Goal: Complete application form: Complete application form

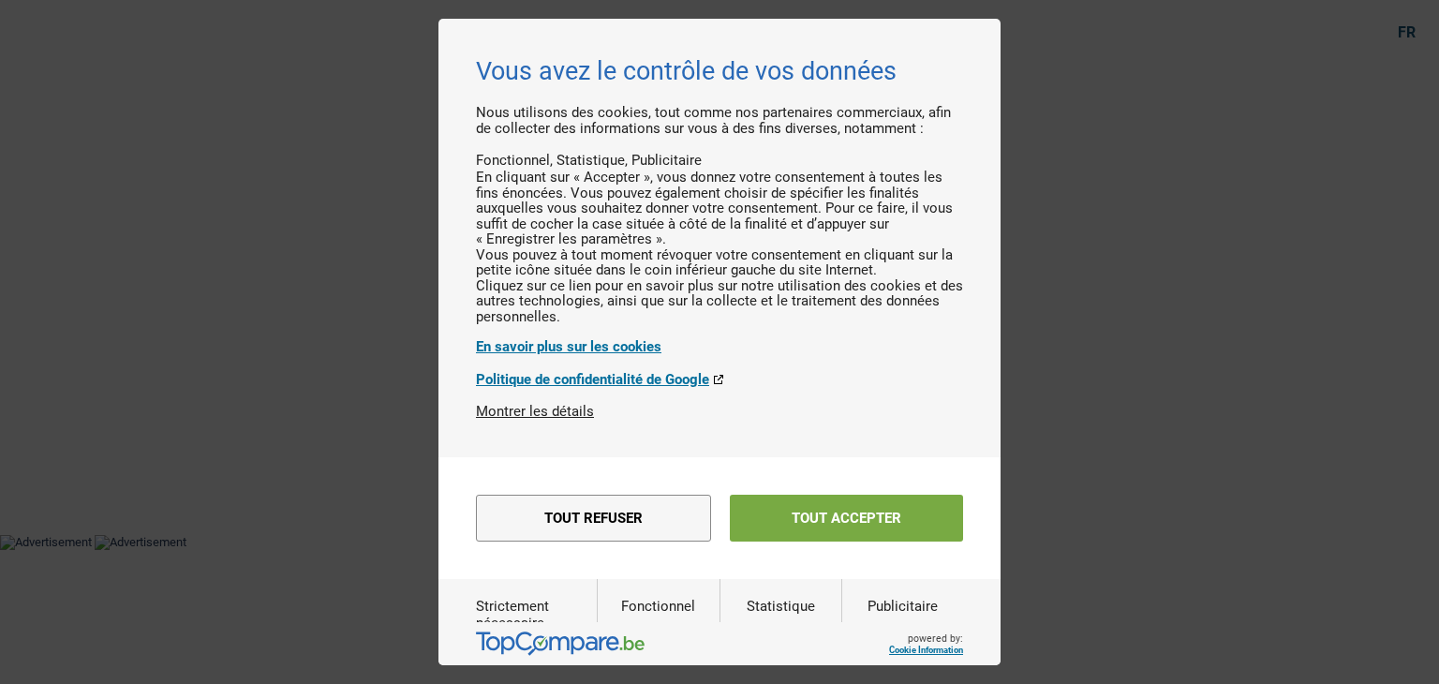
click at [832, 541] on button "Tout accepter" at bounding box center [846, 518] width 233 height 47
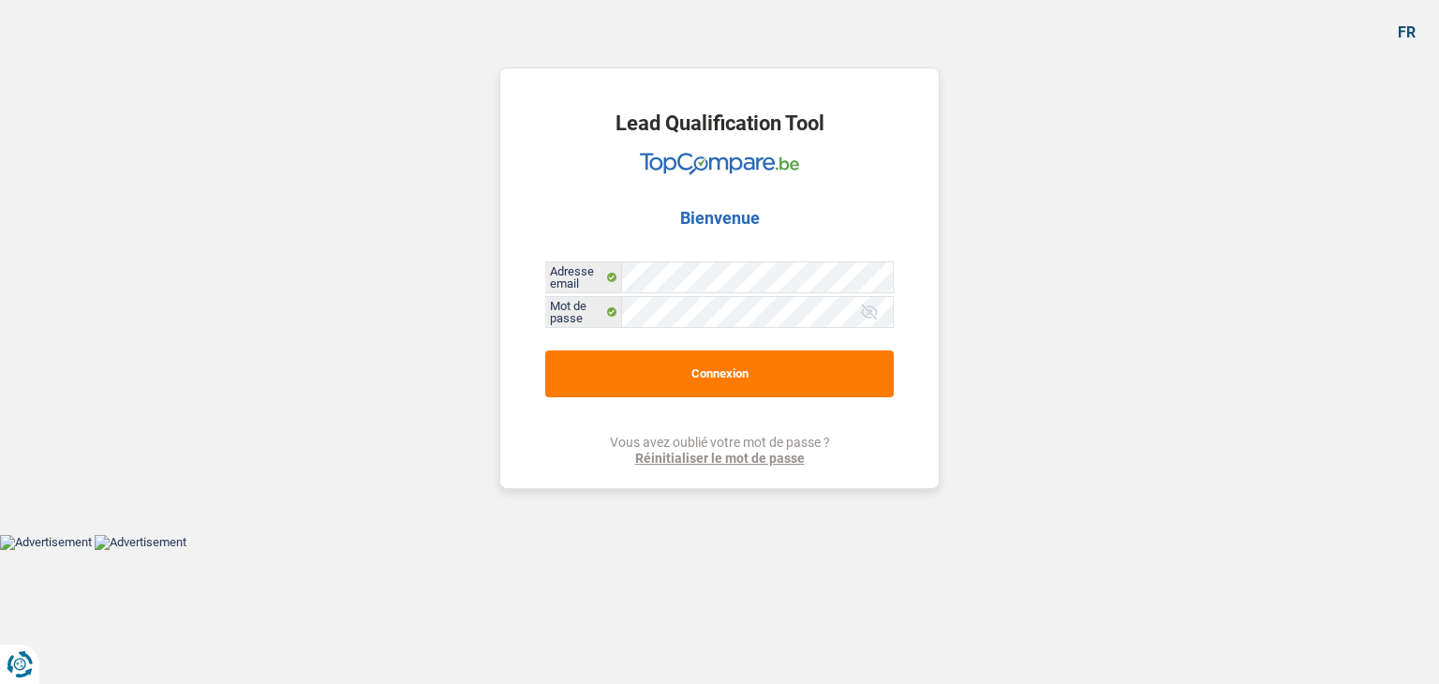
click at [783, 397] on div "Lead Qualification Tool Bienvenue Adresse email Mot de passe Connexion Vous ave…" at bounding box center [719, 277] width 440 height 421
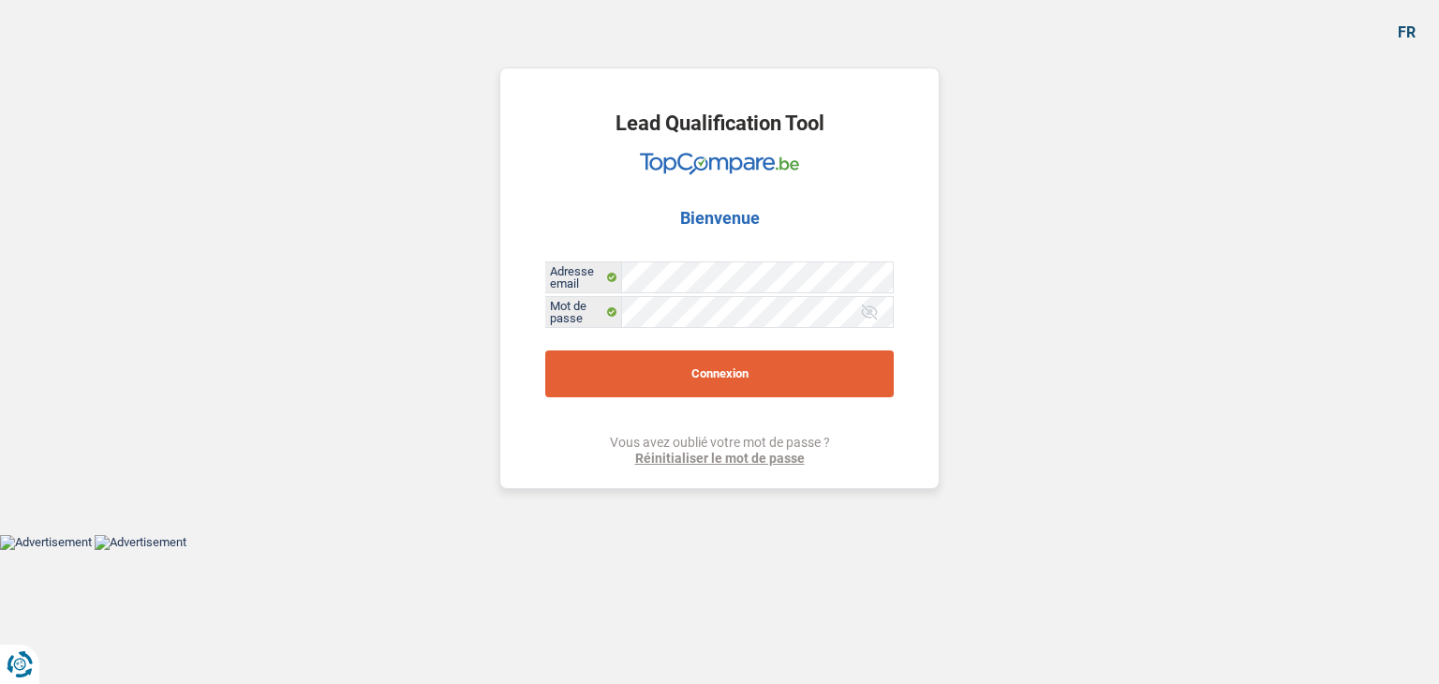
click at [800, 388] on button "Connexion" at bounding box center [719, 373] width 348 height 47
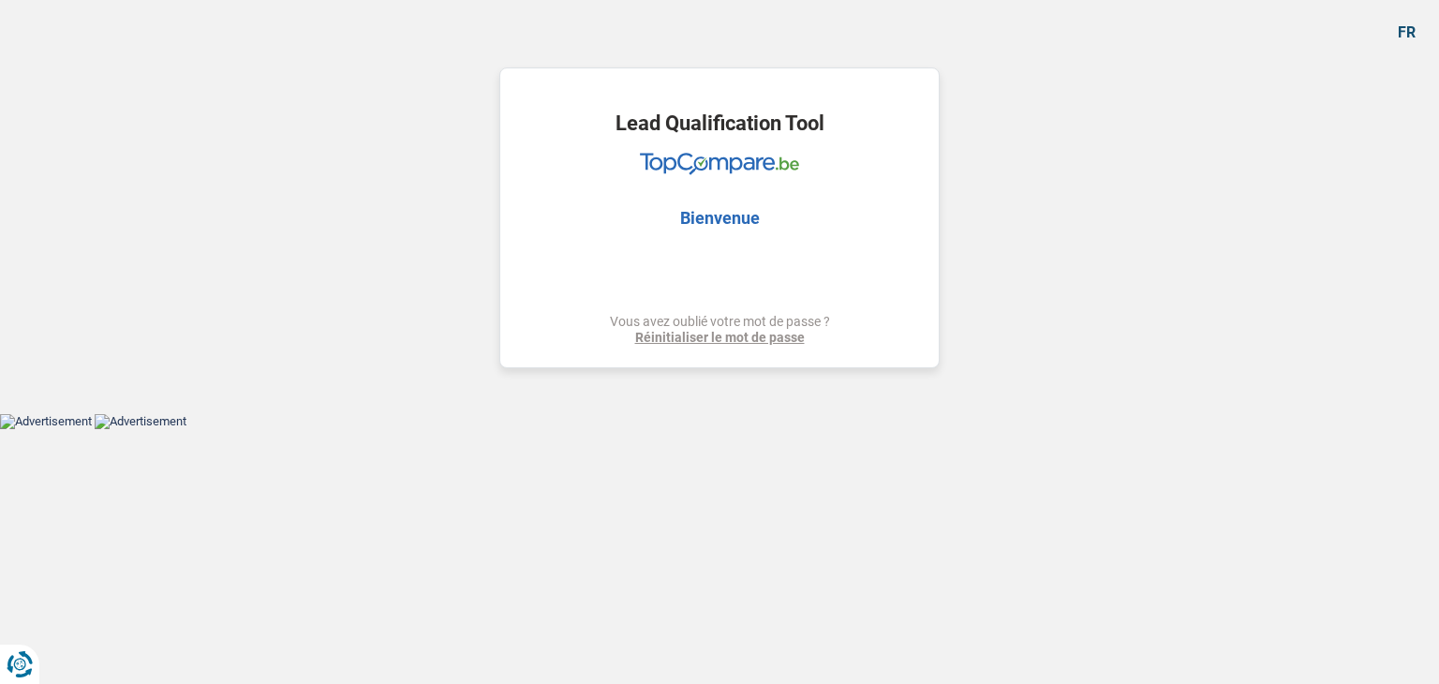
select select "refinancing"
select select "120"
select select "refinancing"
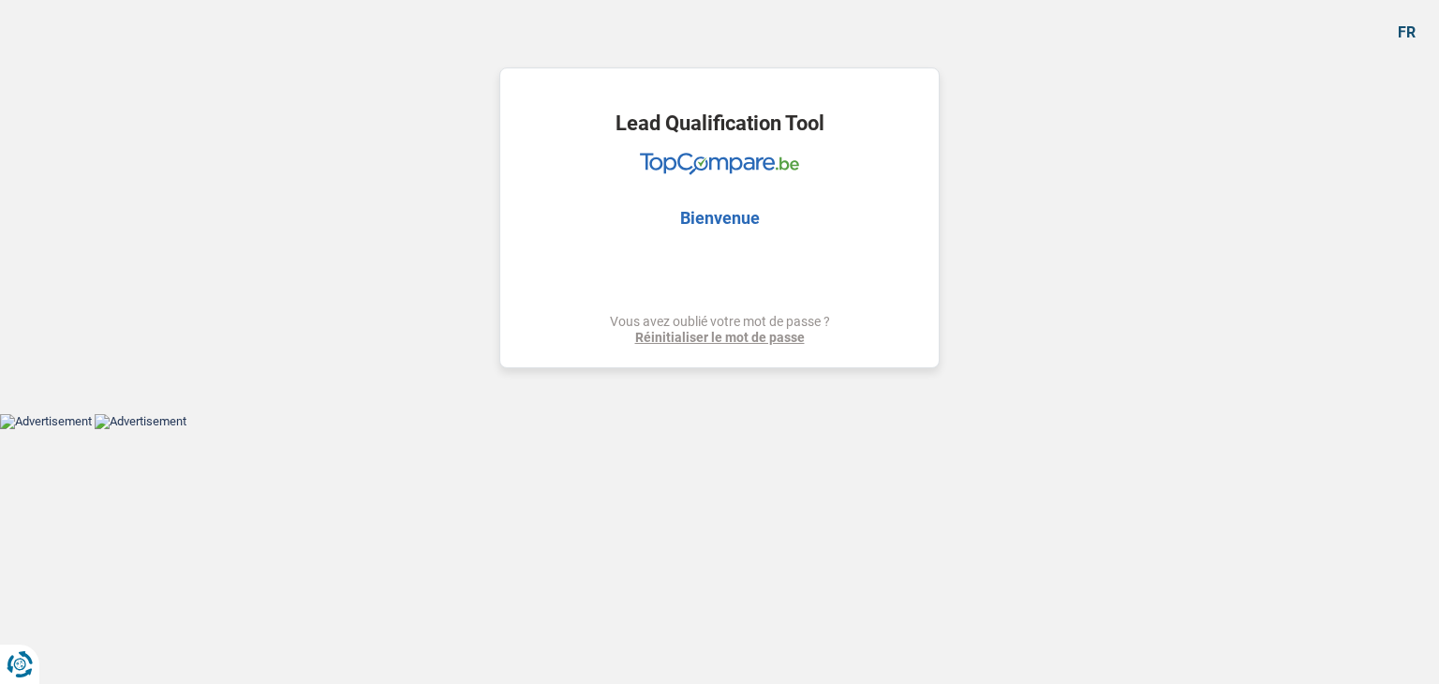
select select "120"
select select "privateEmployee"
select select "netSalary"
select select "rentalIncome"
select select "mealVouchers"
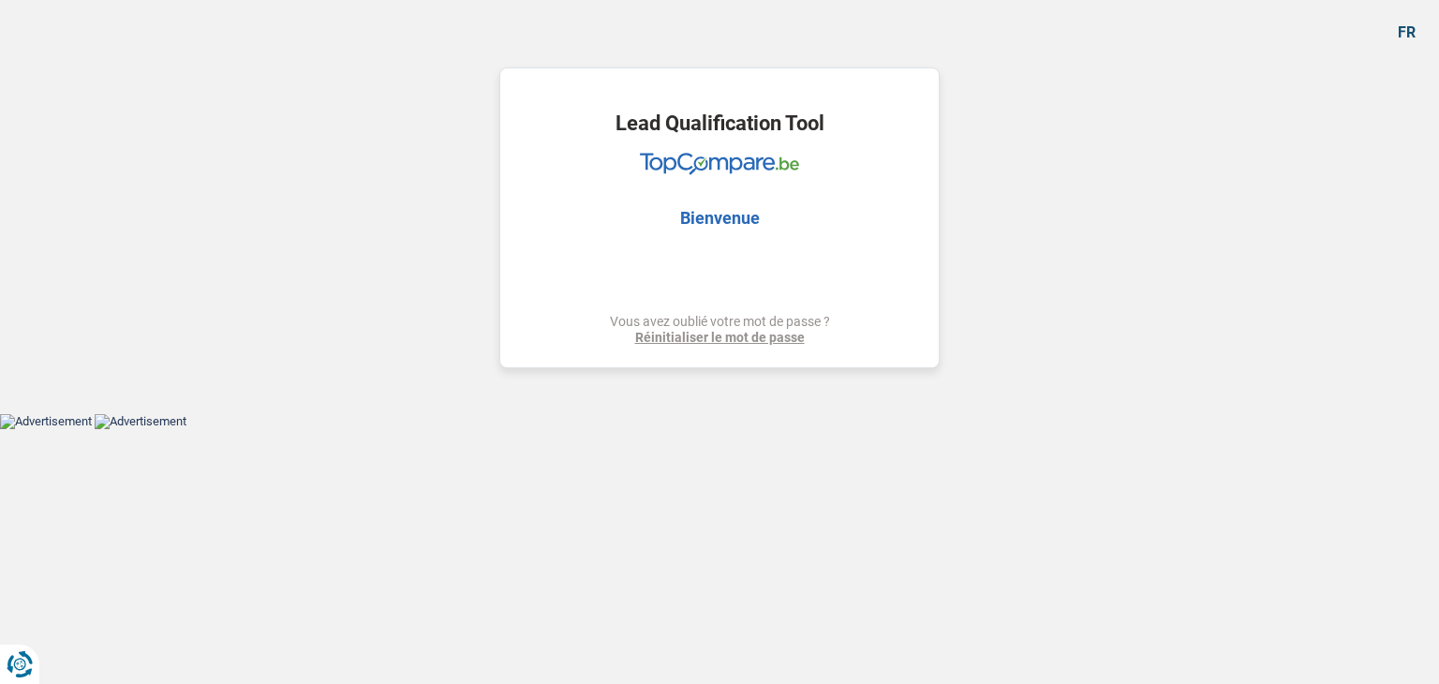
select select "ownerWithMortgage"
select select "creditConsolidation"
select select "120"
select select "creditConsolidation"
select select "60"
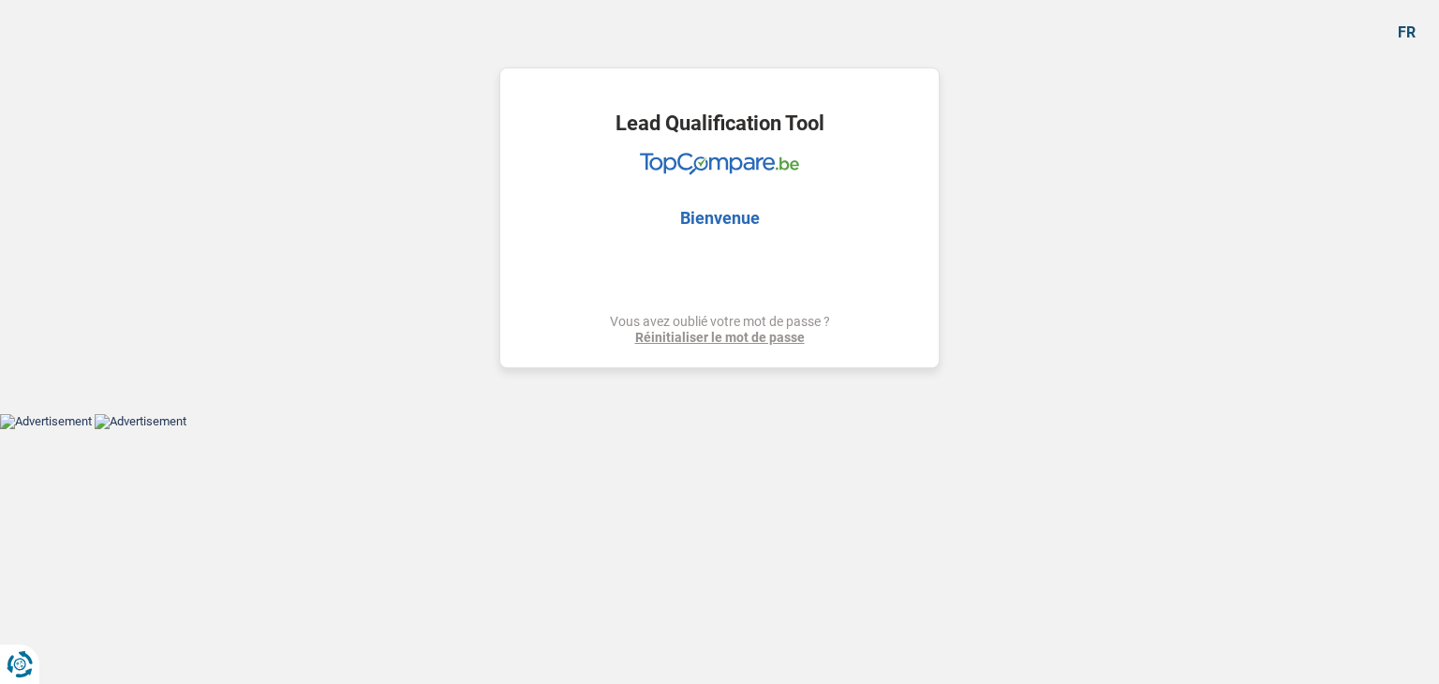
select select "renovationLoan"
select select "84"
select select "cardOrCredit"
select select "mortgage"
select select "refinancing"
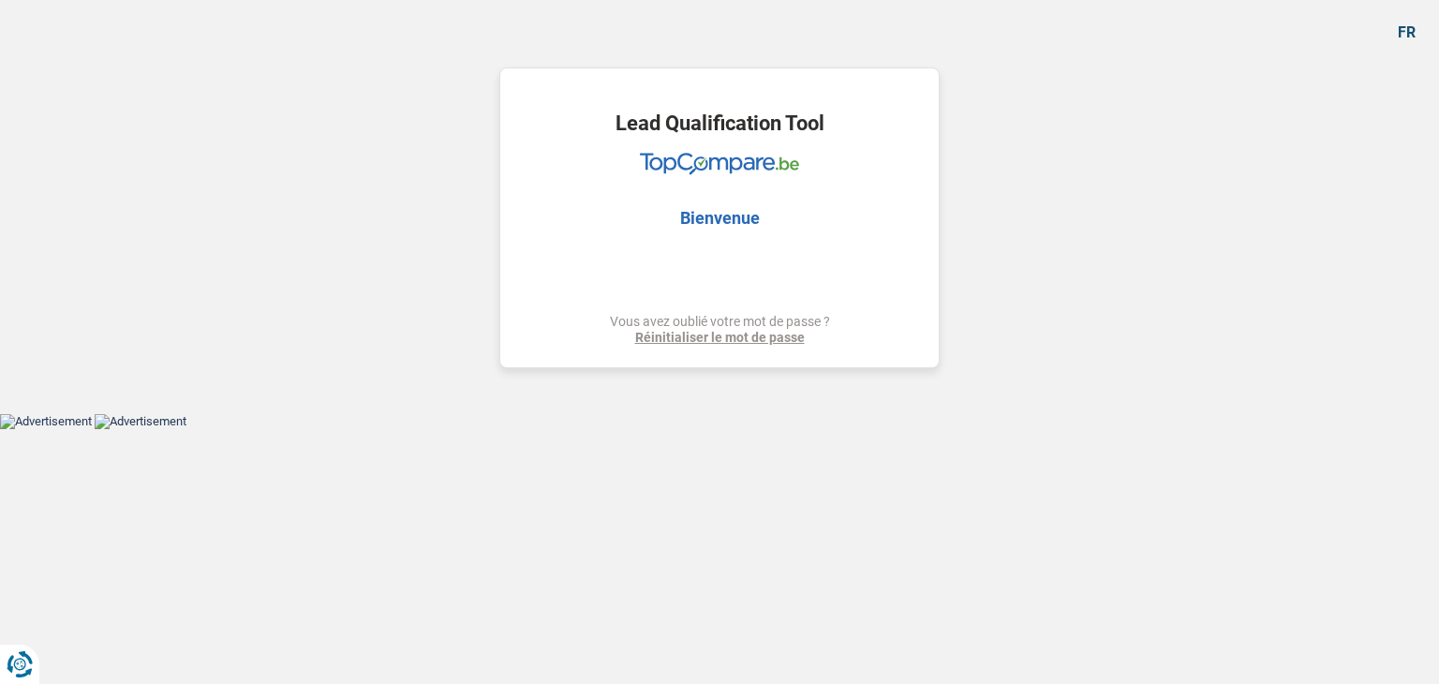
select select "refinancing"
select select "120"
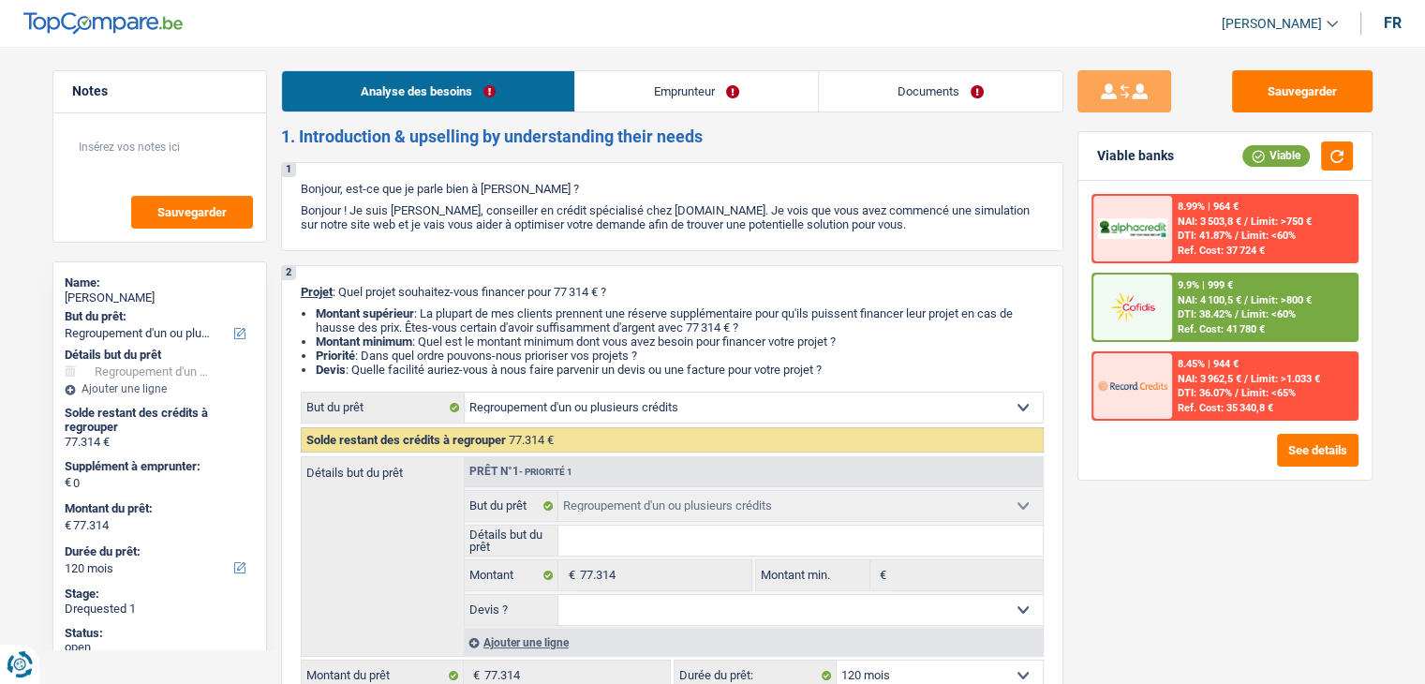
click at [924, 80] on link "Documents" at bounding box center [941, 91] width 244 height 40
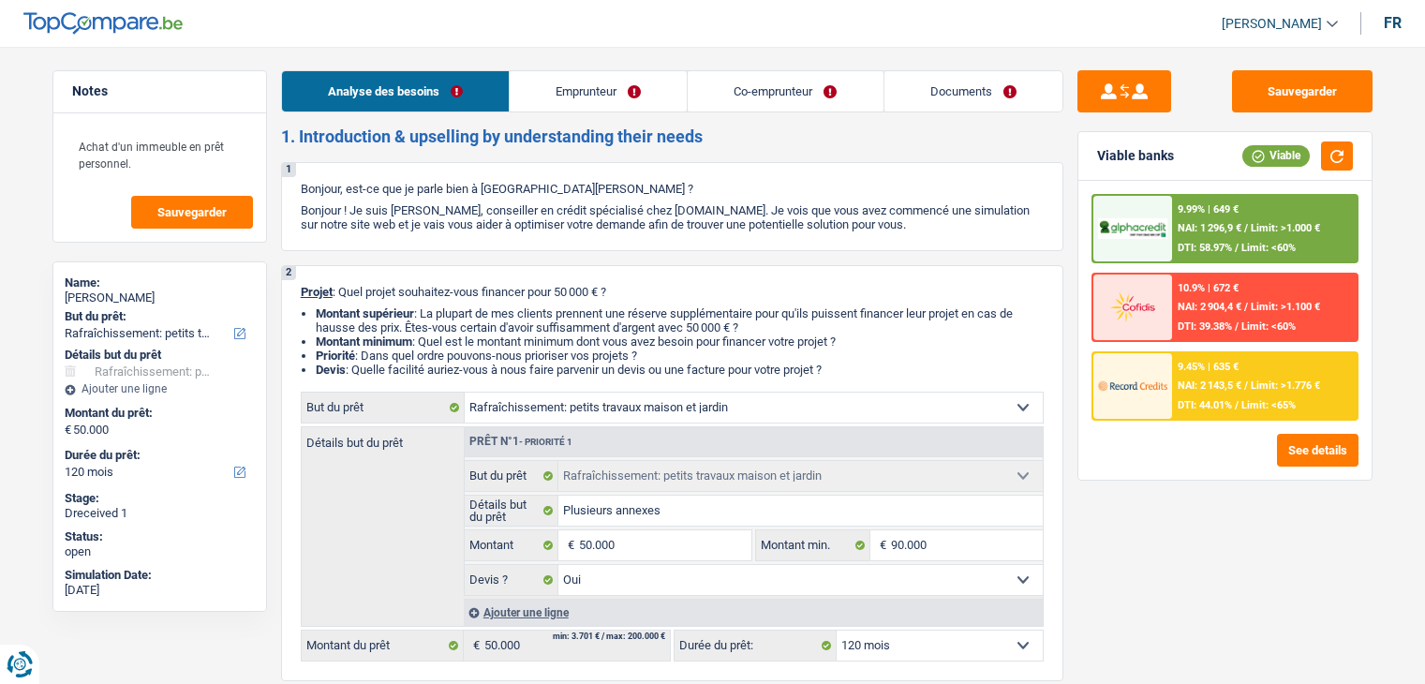
select select "houseOrGarden"
select select "120"
select select "houseOrGarden"
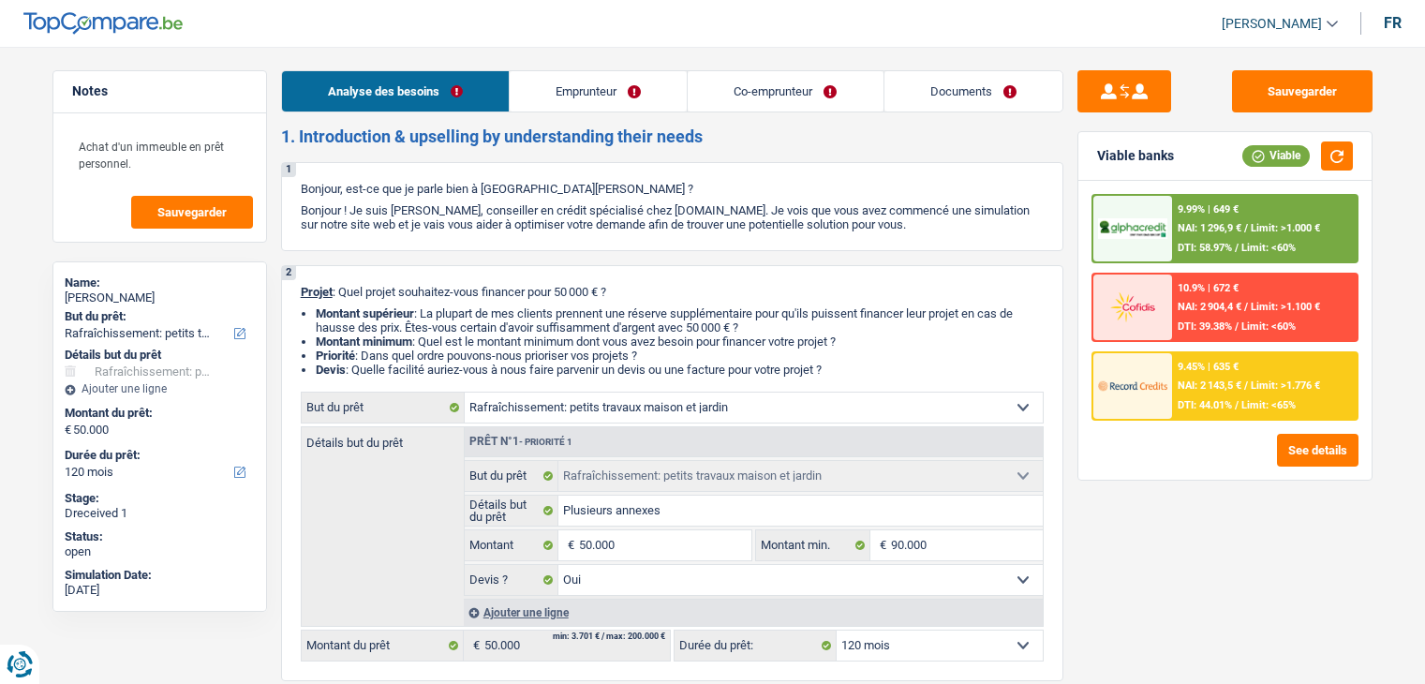
select select "yes"
select select "120"
select select "privateEmployee"
select select "housewife"
select select "netSalary"
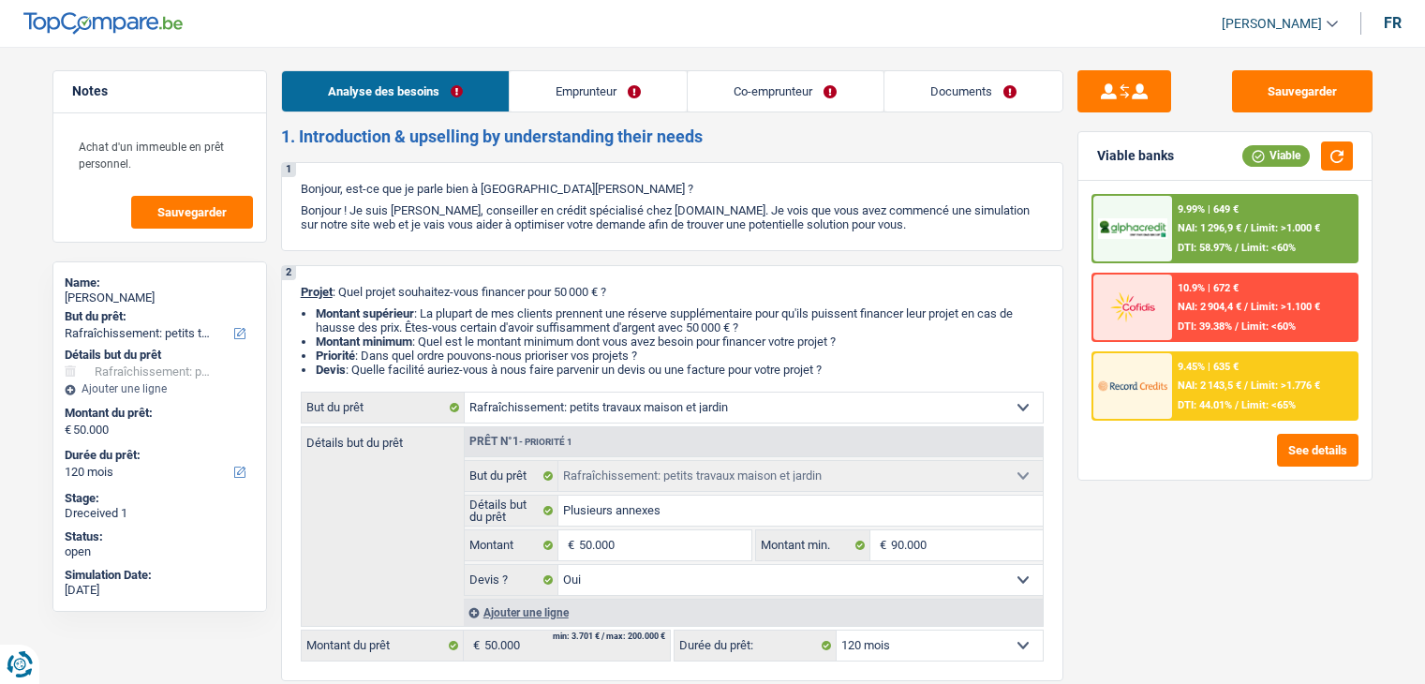
select select "mealVouchers"
select select "rentalIncome"
select select "other"
select select "familyAllowances"
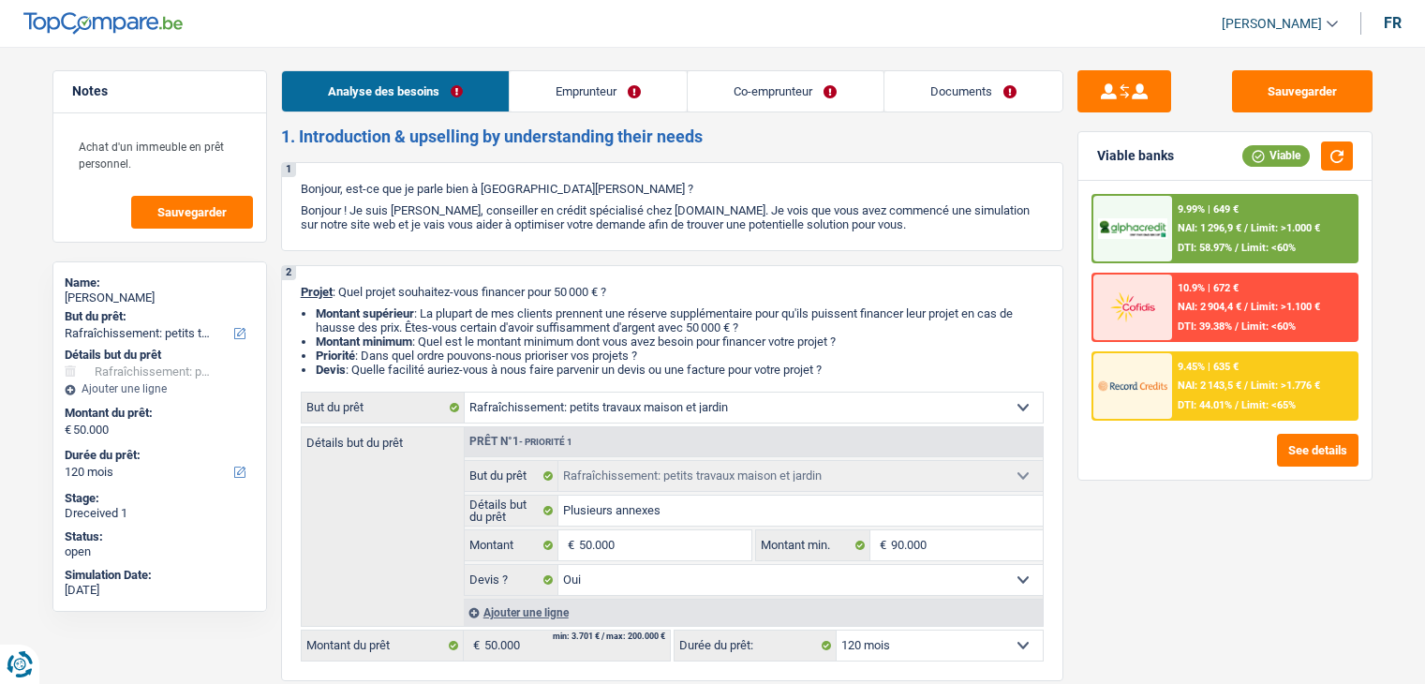
select select "ownerWithMortgage"
select select "mortgage"
select select "300"
select select "renovationLoan"
select select "120"
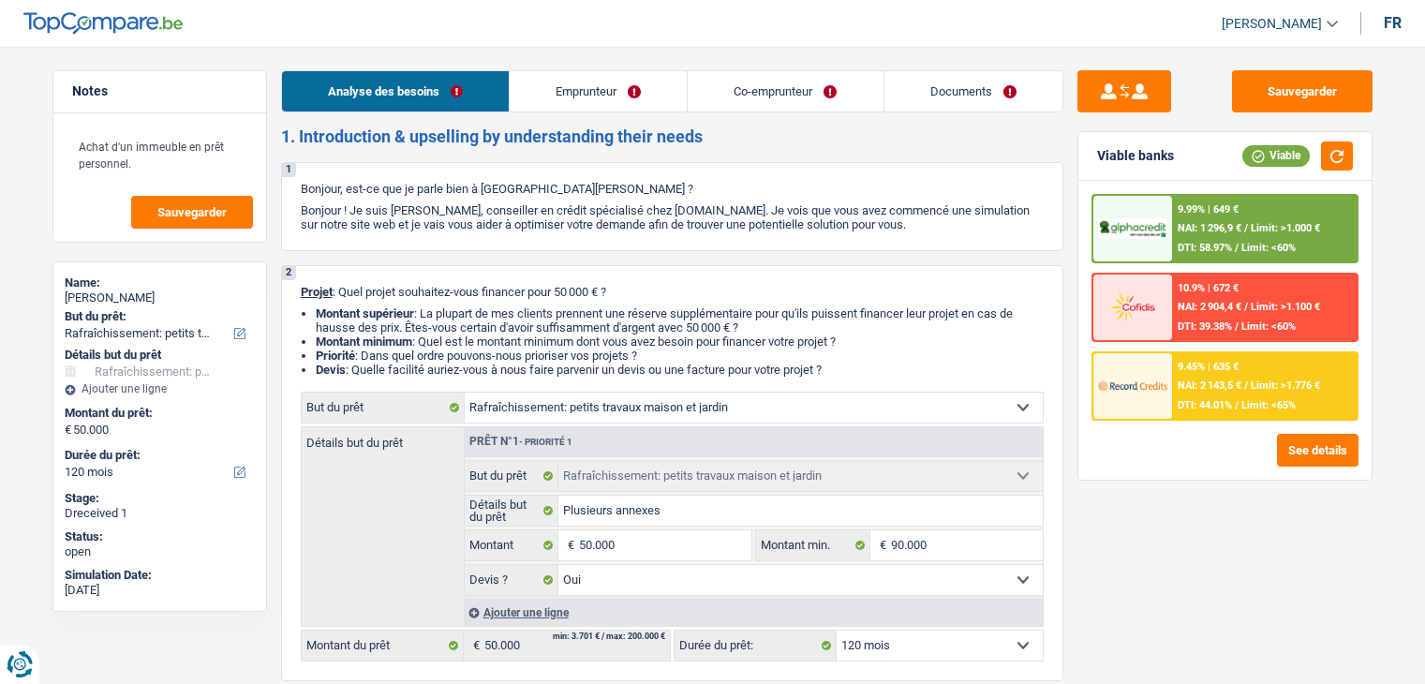
select select "cardOrCredit"
select select "personalLoan"
select select "other"
select select "36"
select select "houseOrGarden"
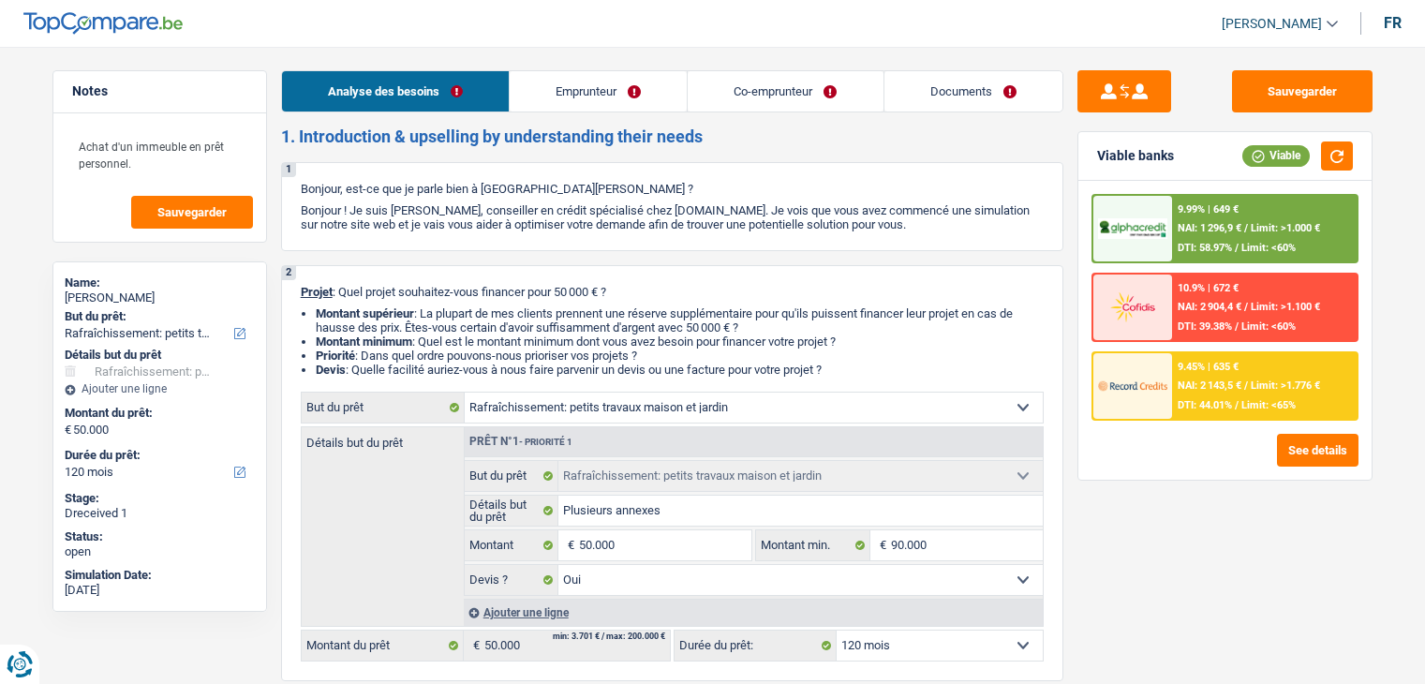
select select "houseOrGarden"
select select "yes"
select select "120"
click at [963, 110] on link "Documents" at bounding box center [973, 91] width 178 height 40
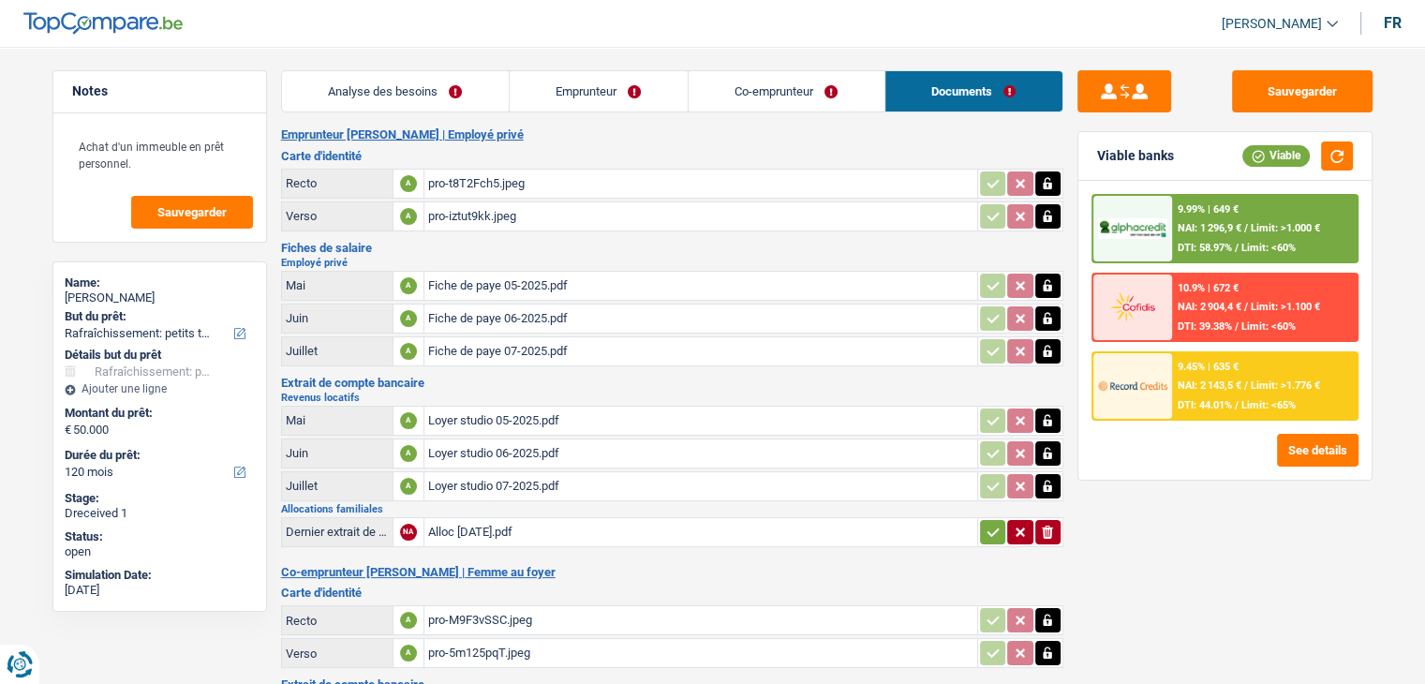
click at [455, 91] on link "Analyse des besoins" at bounding box center [395, 91] width 227 height 40
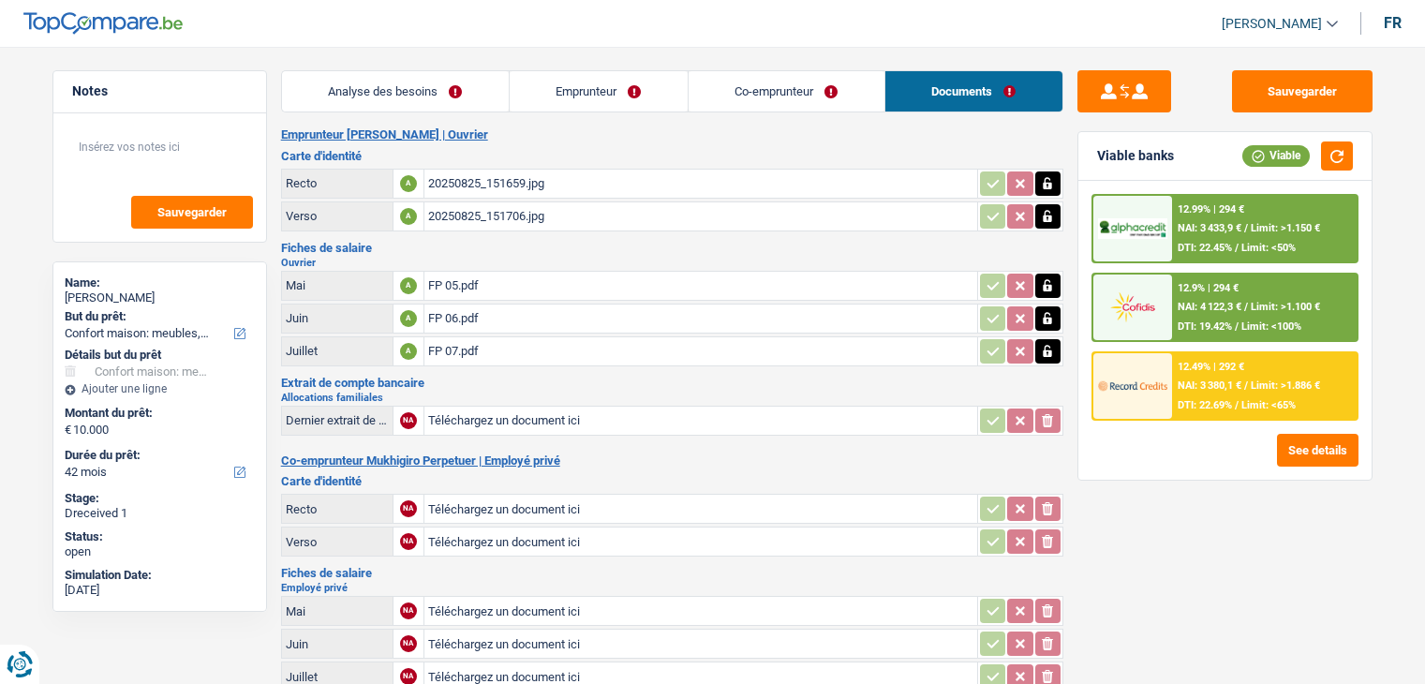
select select "household"
select select "42"
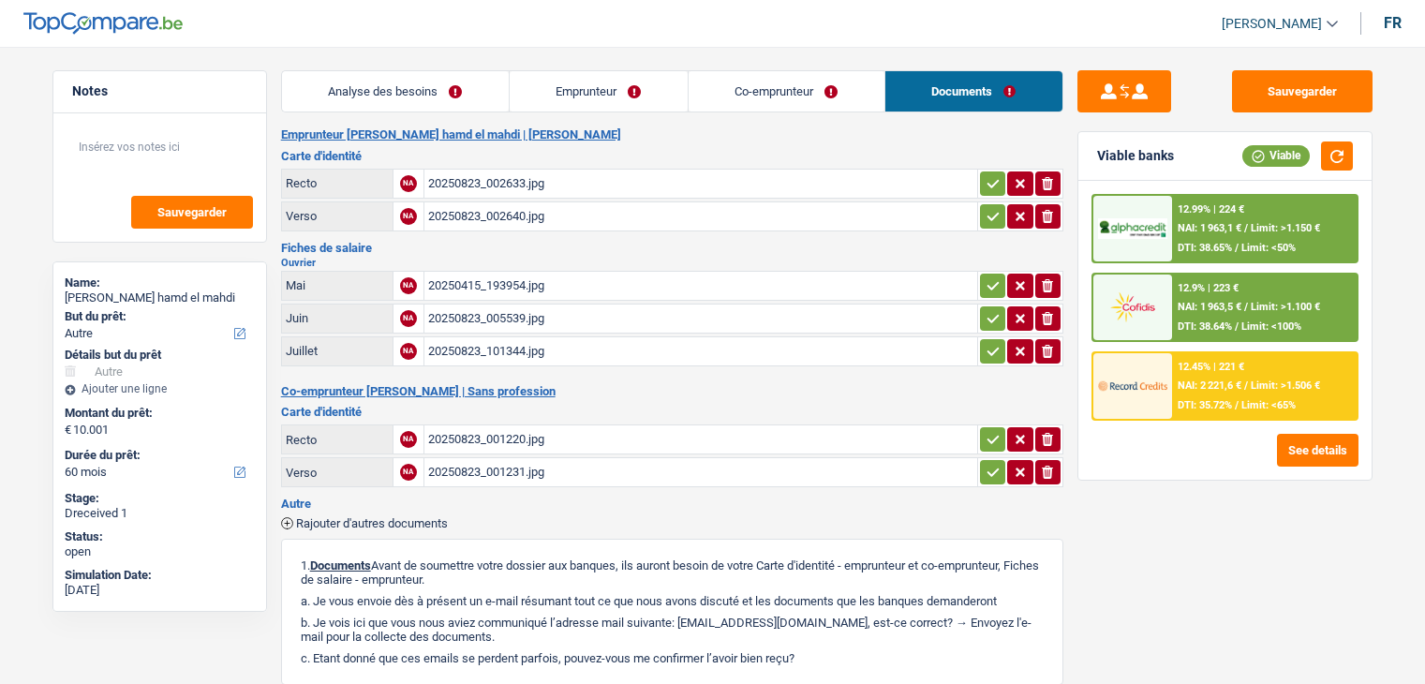
select select "other"
select select "60"
select select "noProfession"
click at [800, 106] on link "Co-emprunteur" at bounding box center [786, 91] width 196 height 40
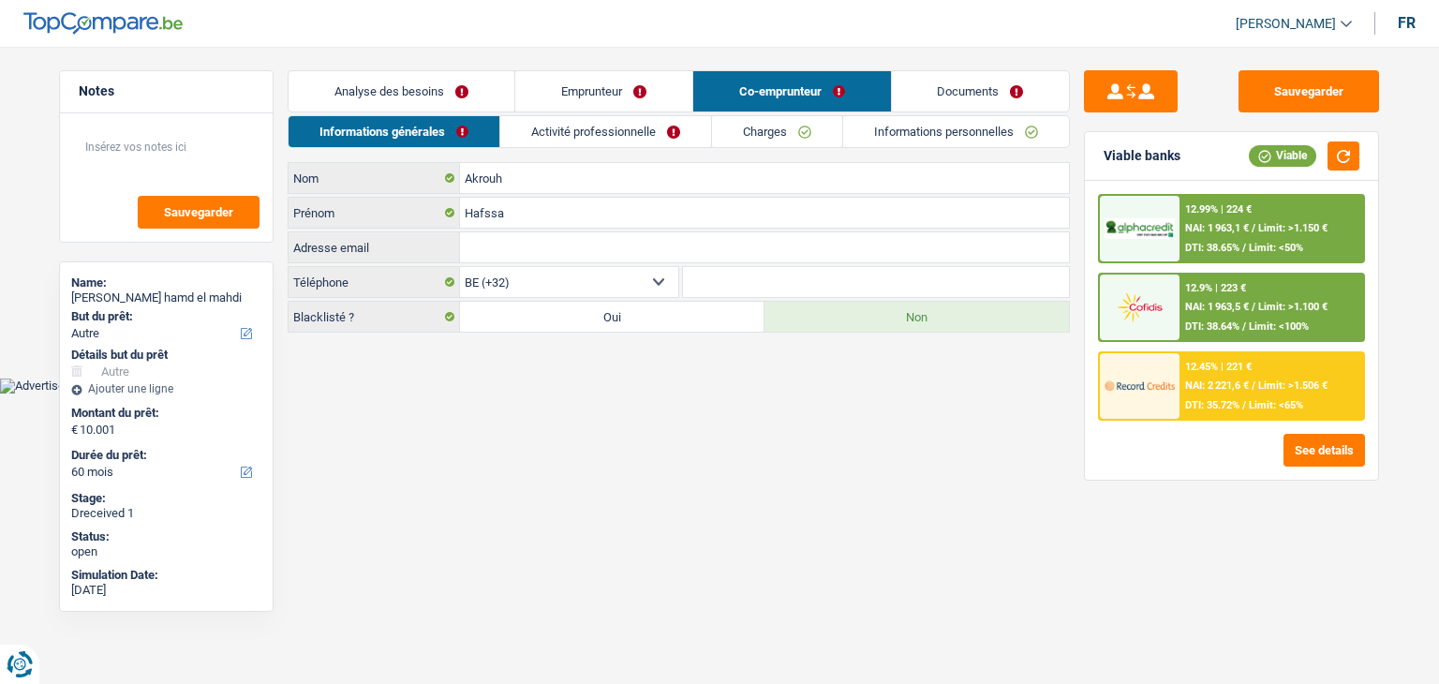
click at [616, 122] on link "Activité professionnelle" at bounding box center [605, 131] width 211 height 31
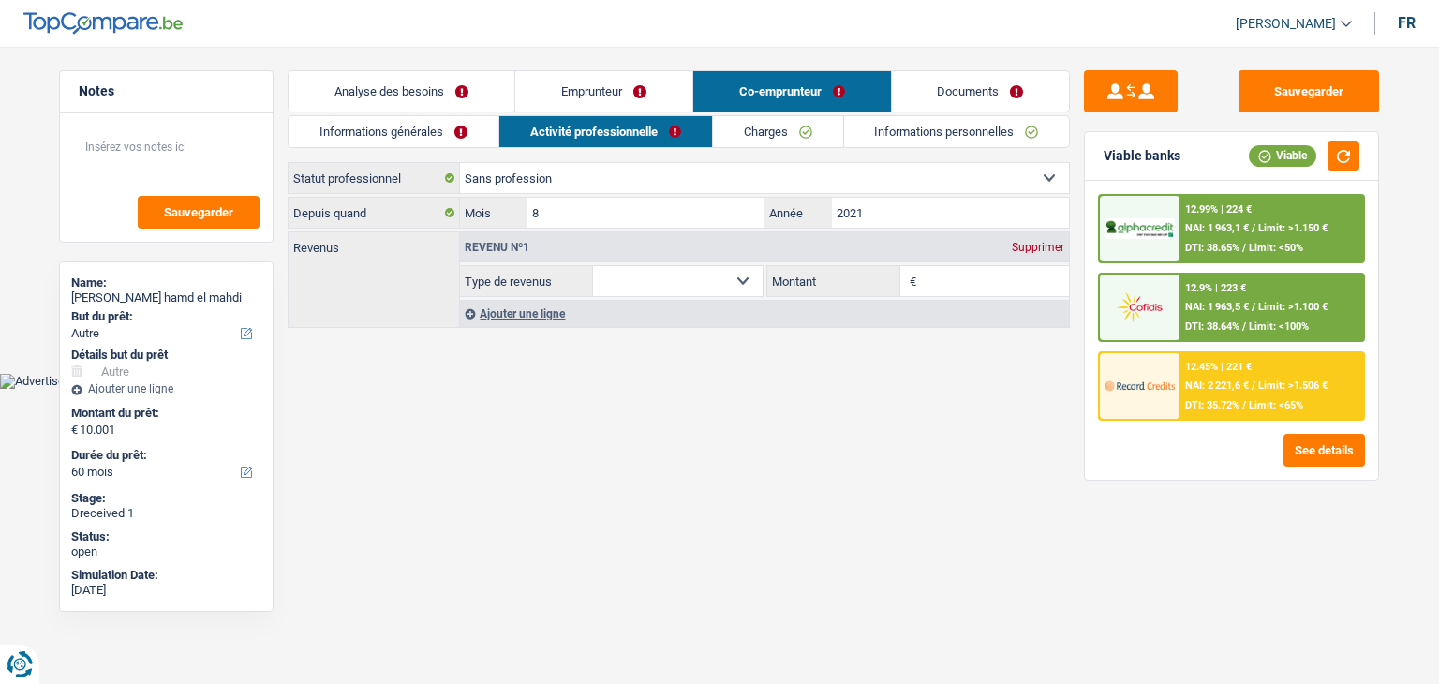
click at [964, 87] on link "Documents" at bounding box center [981, 91] width 178 height 40
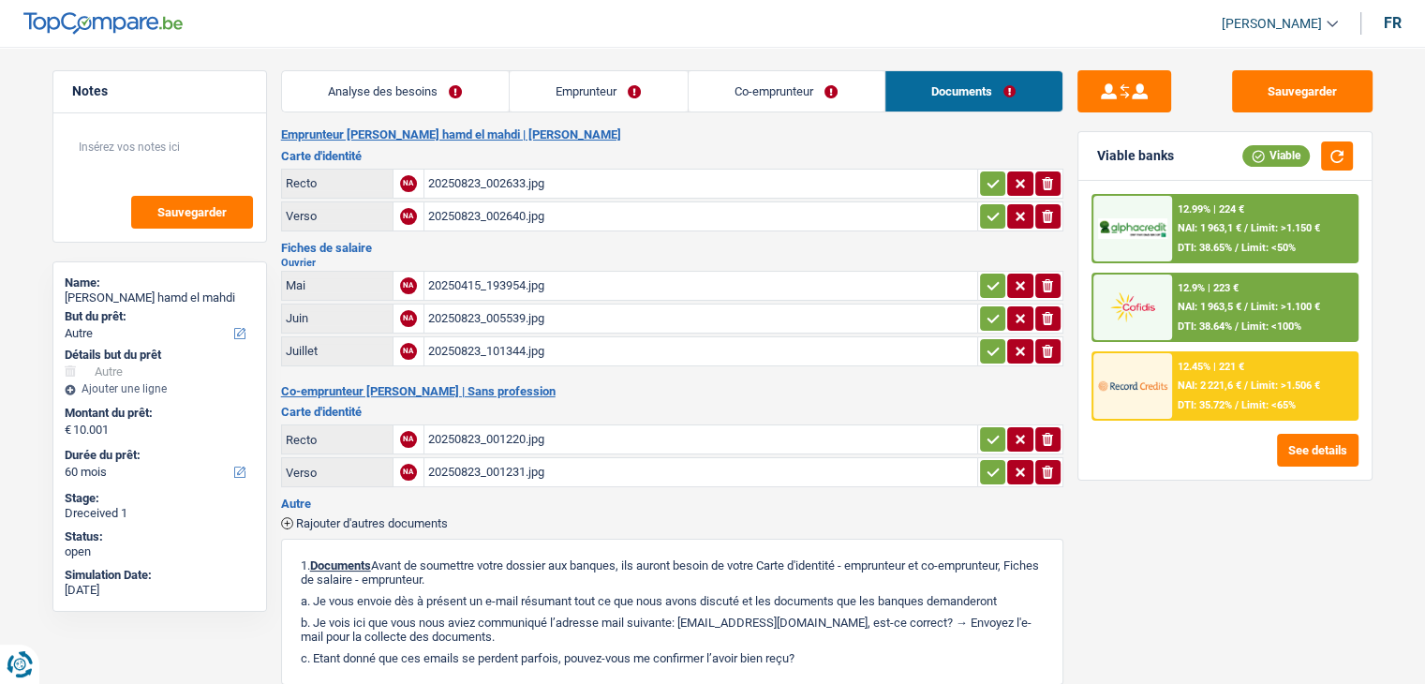
click at [536, 320] on div "20250823_005539.jpg" at bounding box center [700, 318] width 545 height 28
click at [539, 349] on div "20250823_101344.jpg" at bounding box center [700, 351] width 545 height 28
click at [535, 292] on div "20250415_193954.jpg" at bounding box center [700, 286] width 545 height 28
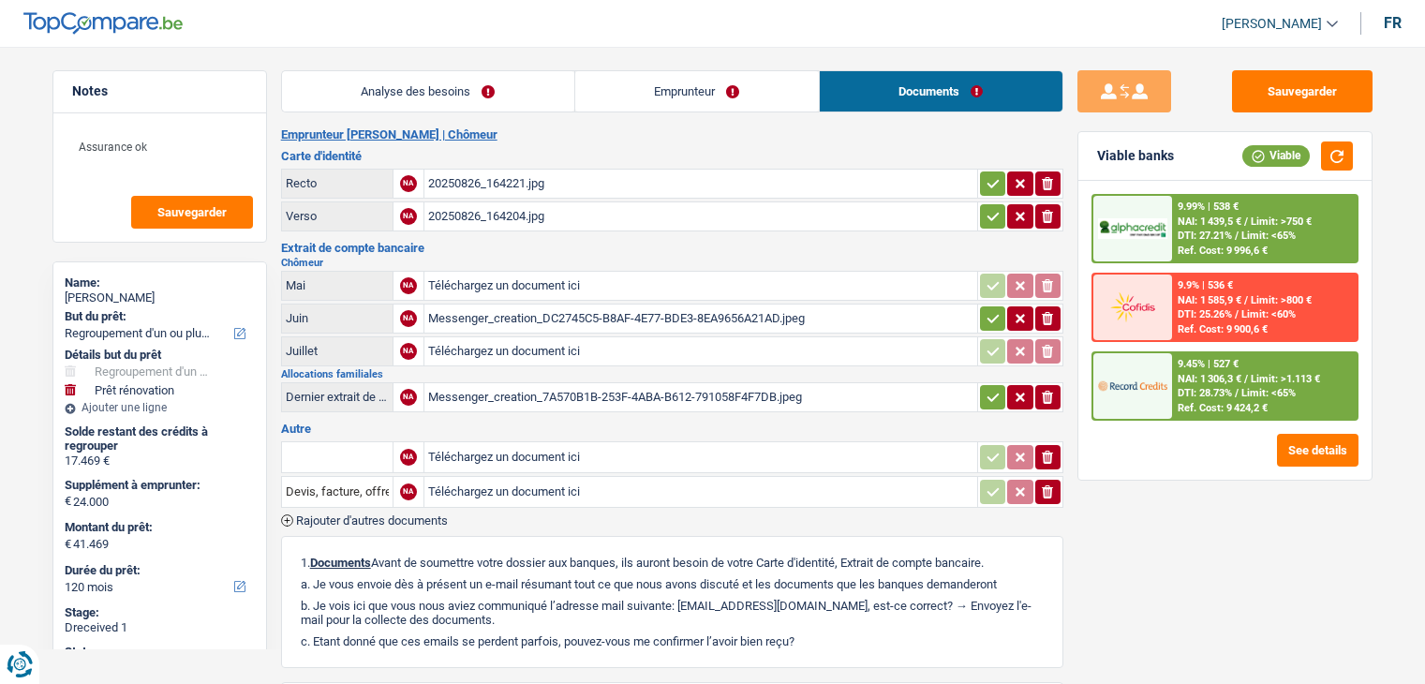
select select "refinancing"
select select "renovation"
select select "120"
click at [764, 109] on link "Emprunteur" at bounding box center [697, 91] width 244 height 40
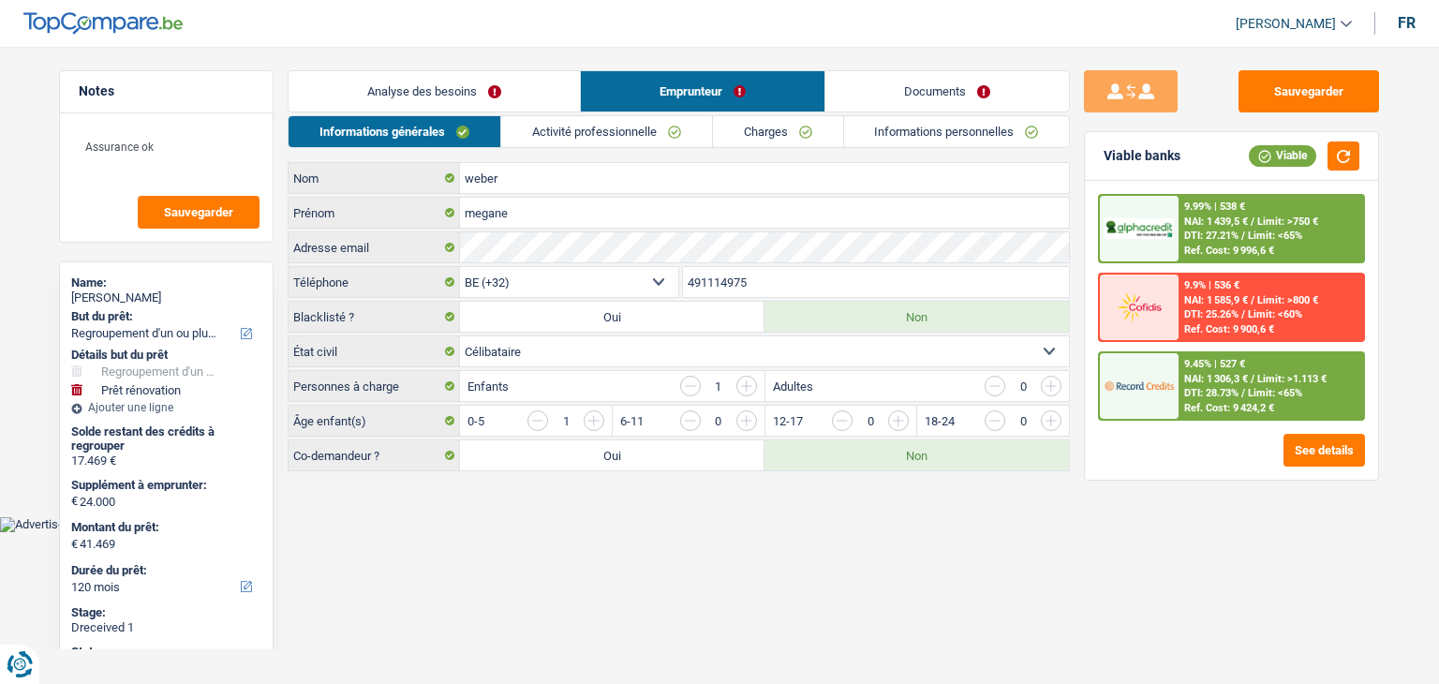
click at [647, 130] on link "Activité professionnelle" at bounding box center [606, 131] width 211 height 31
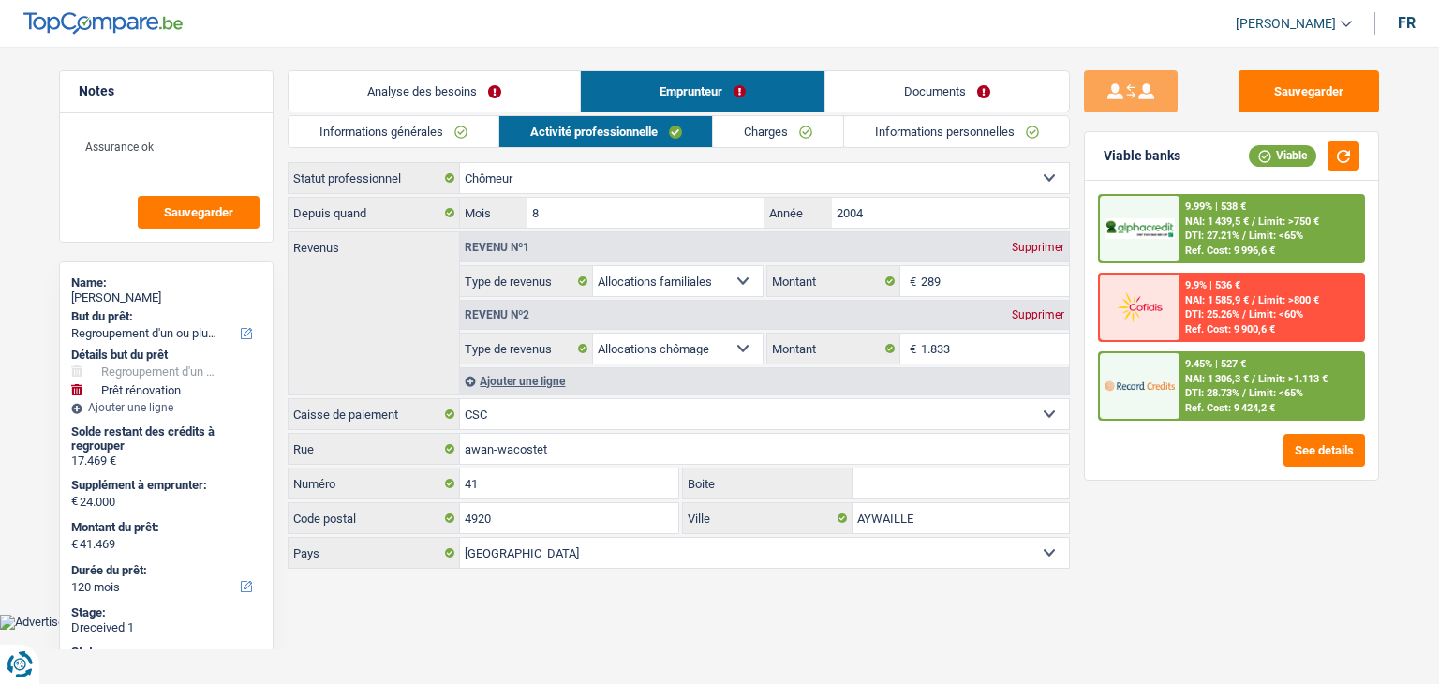
click at [970, 99] on link "Documents" at bounding box center [947, 91] width 244 height 40
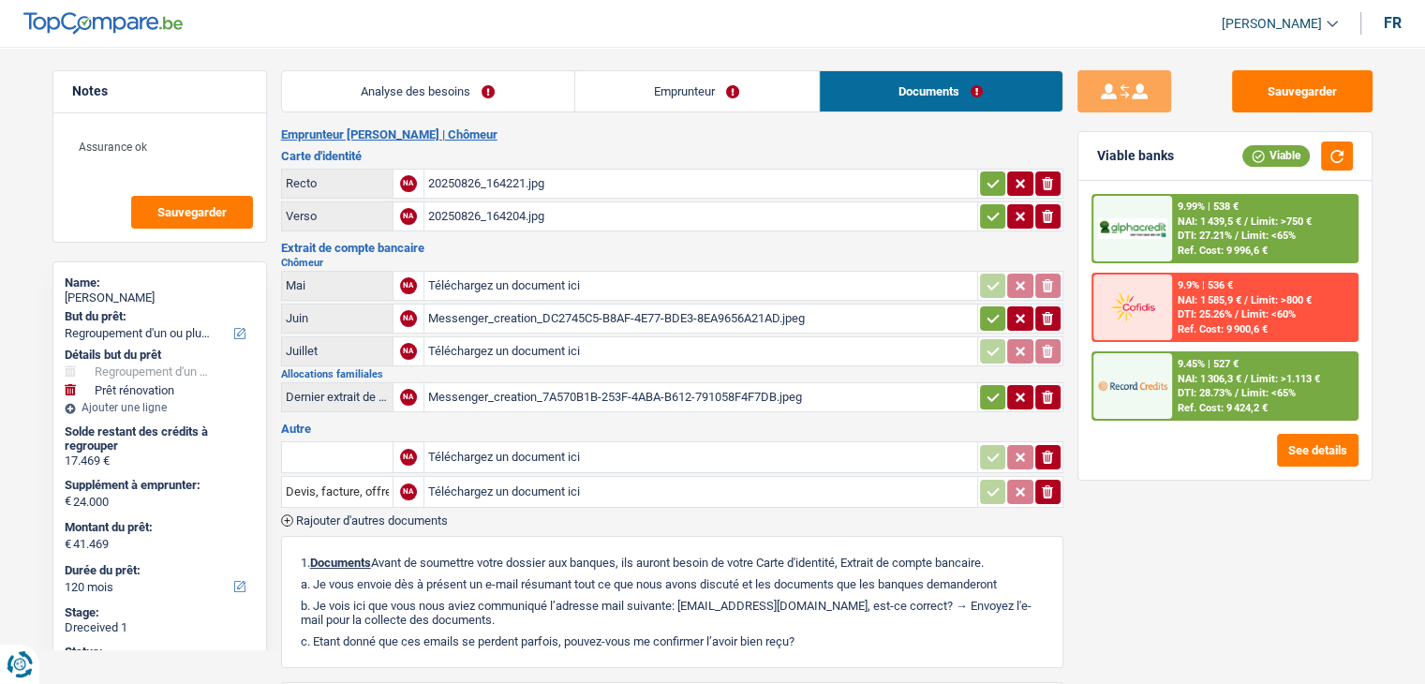
click at [667, 304] on div "Messenger_creation_DC2745C5-B8AF-4E77-BDE3-8EA9656A21AD.jpeg" at bounding box center [700, 318] width 545 height 28
click at [708, 98] on link "Emprunteur" at bounding box center [697, 91] width 244 height 40
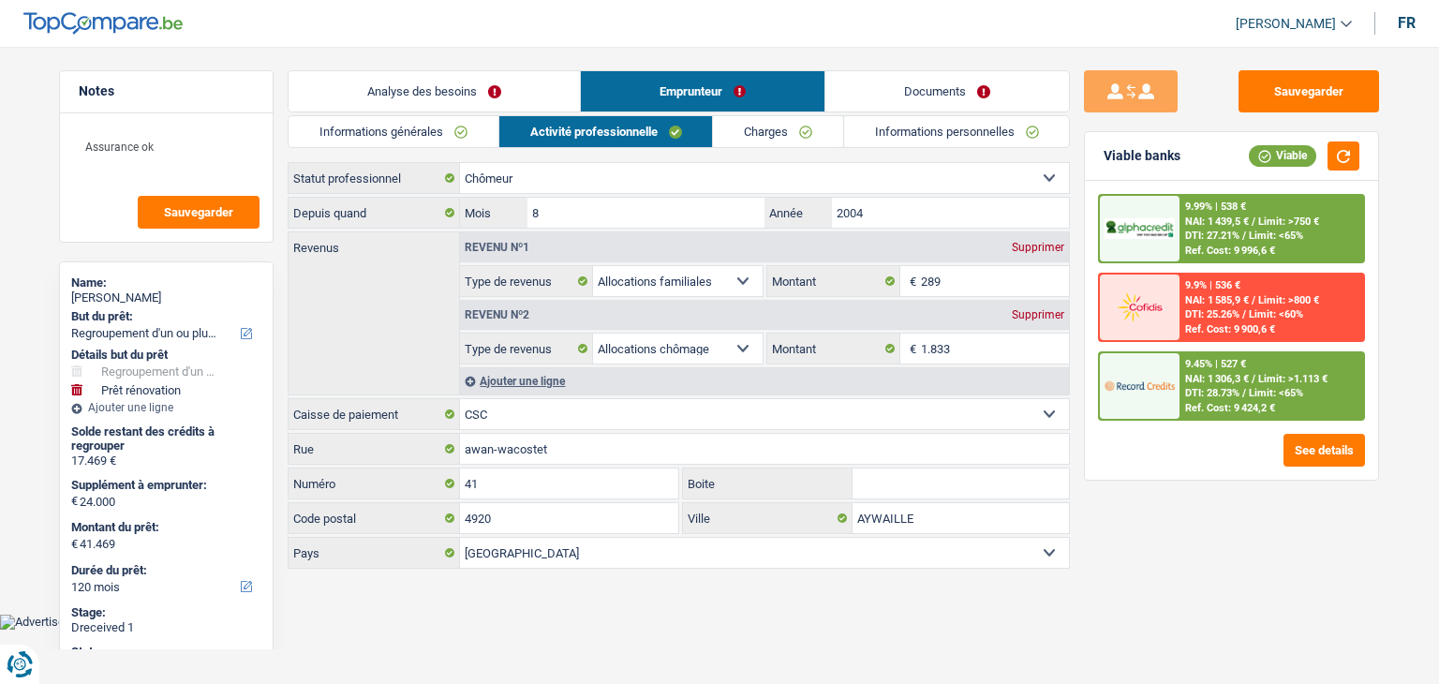
click at [581, 126] on link "Activité professionnelle" at bounding box center [606, 131] width 214 height 31
click at [989, 93] on link "Documents" at bounding box center [947, 91] width 244 height 40
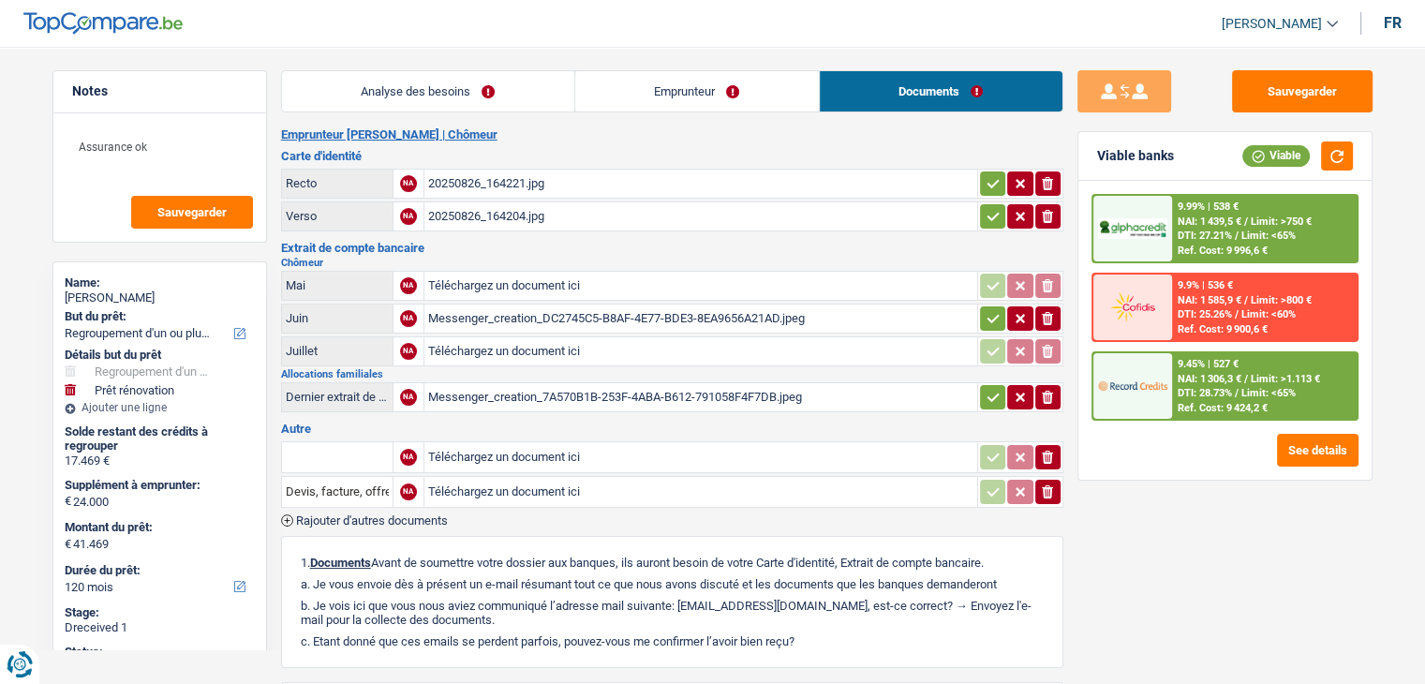
click at [551, 394] on div "Messenger_creation_7A570B1B-253F-4ABA-B612-791058F4F7DB.jpeg" at bounding box center [700, 397] width 545 height 28
